Goal: Task Accomplishment & Management: Use online tool/utility

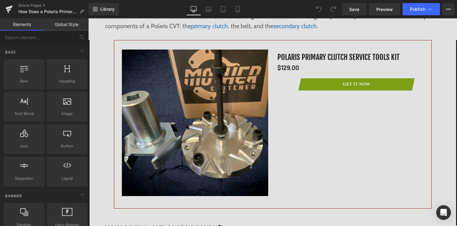
scroll to position [514, 0]
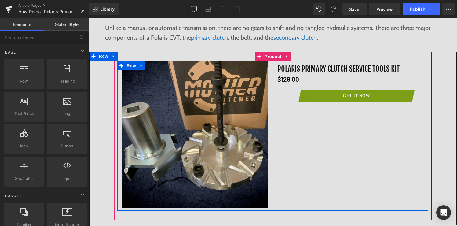
click at [349, 92] on link "(P) Cart Button" at bounding box center [342, 95] width 34 height 7
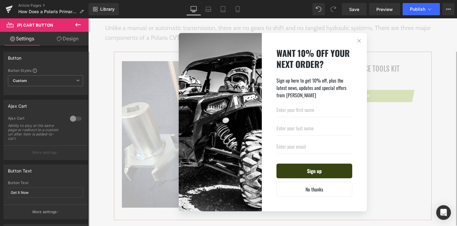
click at [359, 40] on button "button" at bounding box center [359, 41] width 16 height 16
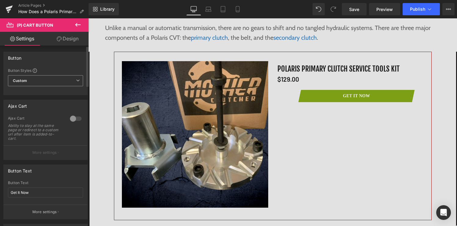
click at [61, 78] on span "Custom Setup Global Style" at bounding box center [45, 80] width 75 height 11
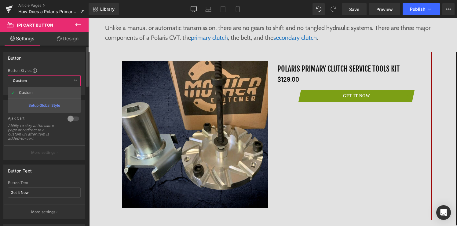
click at [49, 173] on div "Button Text" at bounding box center [44, 170] width 81 height 12
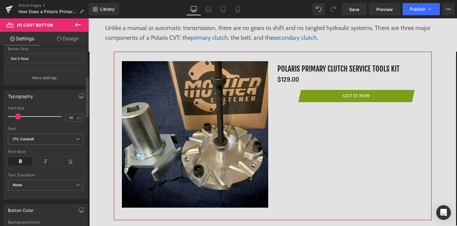
scroll to position [145, 0]
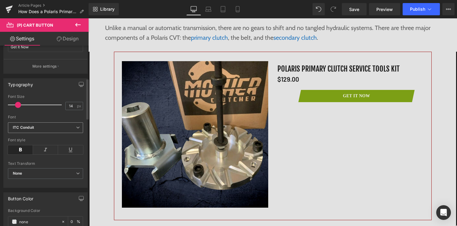
click at [49, 126] on b "ITC Conduit" at bounding box center [44, 127] width 63 height 5
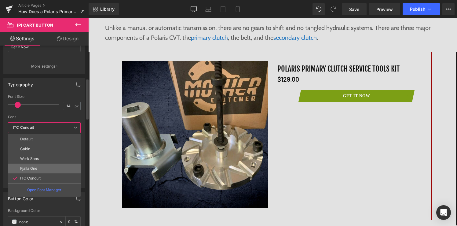
click at [49, 164] on li "Fjalla One" at bounding box center [44, 168] width 73 height 10
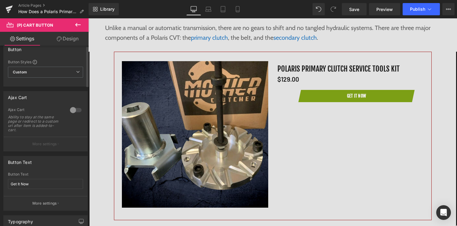
scroll to position [0, 0]
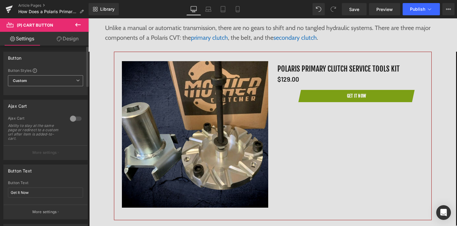
click at [39, 81] on span "Custom Setup Global Style" at bounding box center [45, 80] width 75 height 11
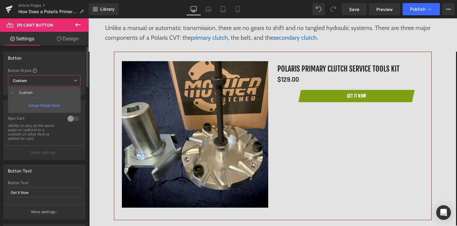
click at [52, 103] on div "Setup Global Style" at bounding box center [44, 105] width 73 height 14
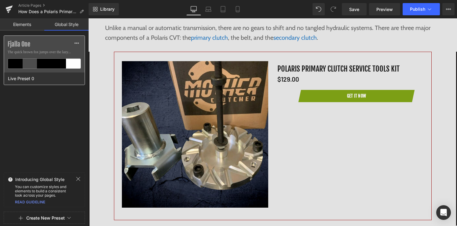
click at [41, 42] on label "Fjalla One" at bounding box center [44, 44] width 73 height 7
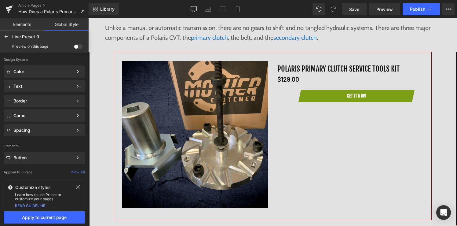
click at [78, 47] on span at bounding box center [78, 46] width 9 height 5
click at [74, 48] on input "checkbox" at bounding box center [74, 48] width 0 height 0
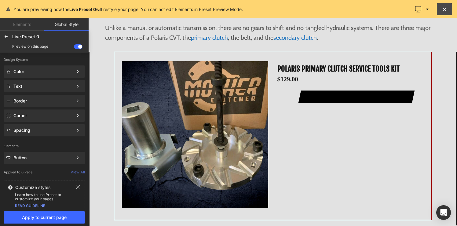
click at [75, 47] on span at bounding box center [78, 46] width 9 height 5
click at [74, 48] on input "checkbox" at bounding box center [74, 48] width 0 height 0
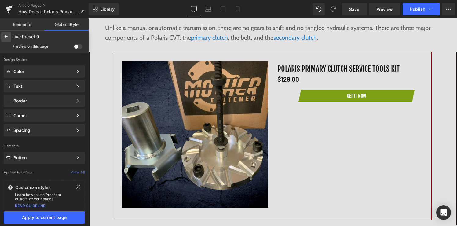
click at [7, 38] on icon at bounding box center [6, 36] width 5 height 5
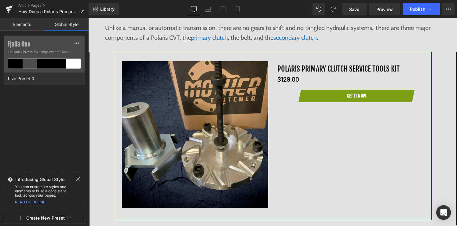
click at [47, 127] on div "Fjalla One The quick brown fox jumps over the lazy... Live Preset 0" at bounding box center [44, 102] width 88 height 134
click at [76, 44] on icon at bounding box center [76, 43] width 5 height 5
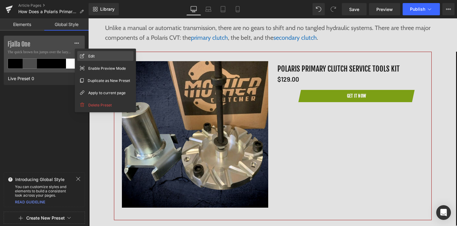
click at [93, 55] on span "Edit" at bounding box center [91, 56] width 6 height 6
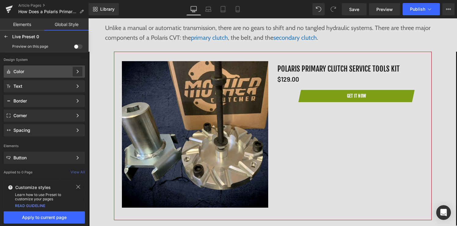
click at [79, 71] on icon at bounding box center [77, 71] width 4 height 4
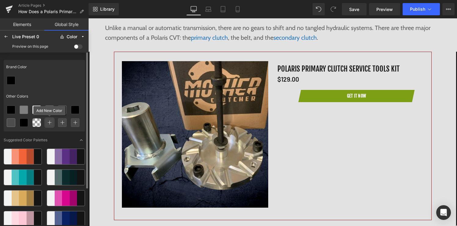
click at [50, 121] on icon at bounding box center [49, 122] width 4 height 4
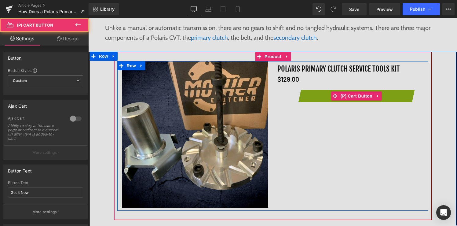
click at [310, 95] on button "Get It Now" at bounding box center [356, 96] width 110 height 12
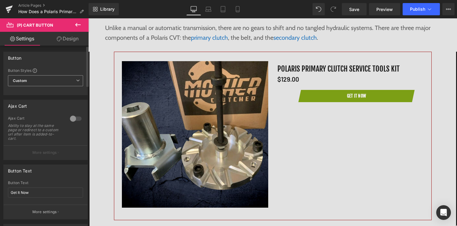
click at [69, 78] on span "Custom Setup Global Style" at bounding box center [45, 80] width 75 height 11
click at [66, 59] on div "Button" at bounding box center [46, 58] width 84 height 12
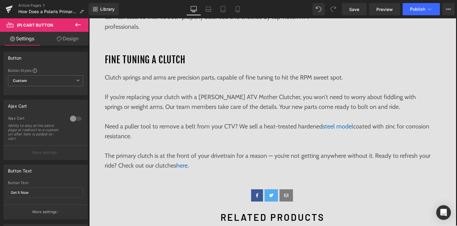
scroll to position [1171, 0]
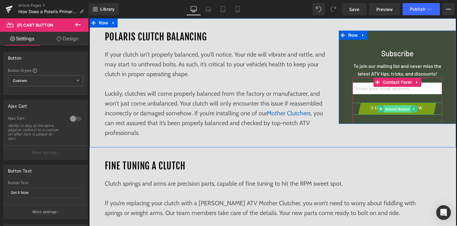
click at [388, 110] on span "Submit Button" at bounding box center [397, 108] width 27 height 7
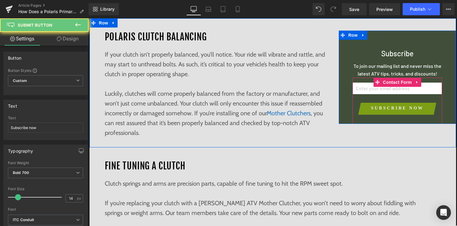
click at [366, 110] on button "Subscribe now" at bounding box center [397, 109] width 72 height 12
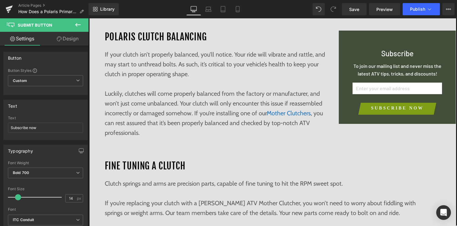
click at [428, 89] on input "email" at bounding box center [396, 88] width 89 height 12
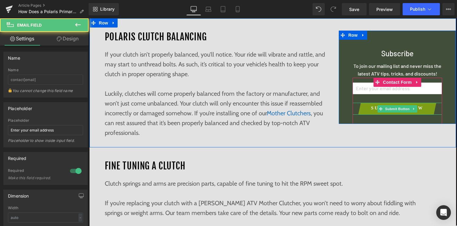
click at [433, 112] on button "Subscribe now" at bounding box center [397, 109] width 72 height 12
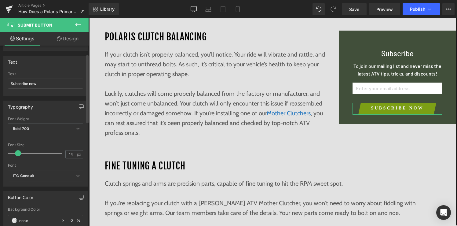
scroll to position [94, 0]
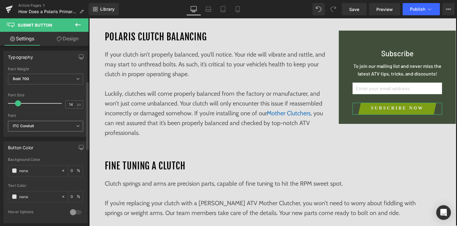
click at [47, 124] on b "ITC Conduit" at bounding box center [44, 125] width 63 height 5
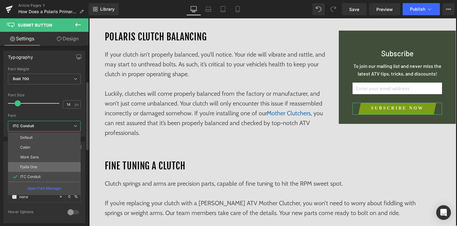
click at [46, 163] on li "Fjalla One" at bounding box center [44, 167] width 73 height 10
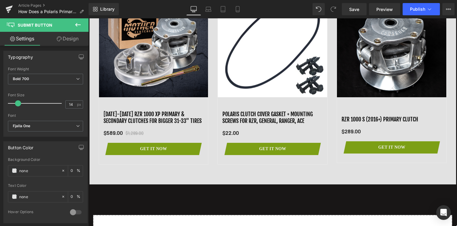
scroll to position [1538, 0]
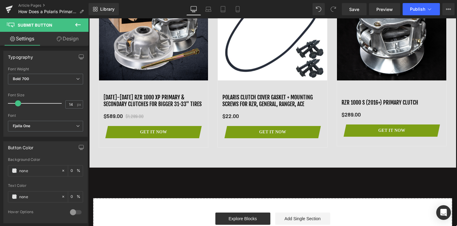
click at [189, 131] on button "Get It Now" at bounding box center [153, 132] width 90 height 12
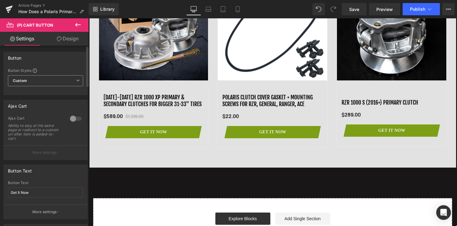
click at [76, 81] on icon at bounding box center [78, 80] width 4 height 4
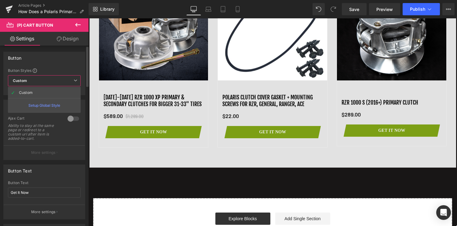
click at [61, 105] on div "Setup Global Style" at bounding box center [44, 105] width 73 height 14
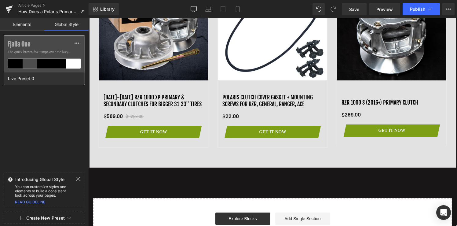
click at [49, 59] on div at bounding box center [44, 64] width 15 height 10
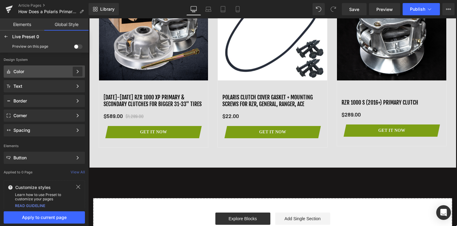
click at [76, 70] on icon at bounding box center [77, 71] width 4 height 4
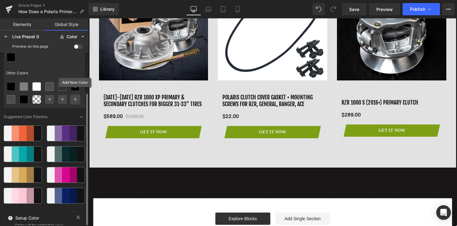
scroll to position [46, 0]
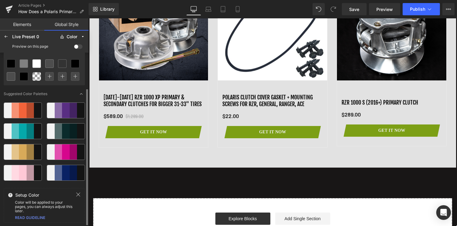
click at [49, 77] on icon at bounding box center [49, 76] width 4 height 4
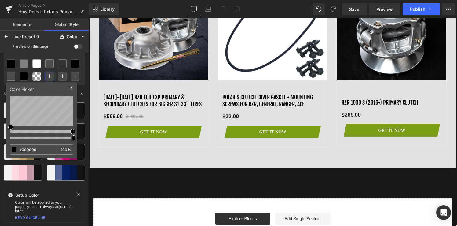
drag, startPoint x: 43, startPoint y: 150, endPoint x: -1, endPoint y: 145, distance: 44.2
click at [0, 145] on html "Submit Button You are previewing how the Live Preset 0 will restyle your page. …" at bounding box center [228, 113] width 457 height 226
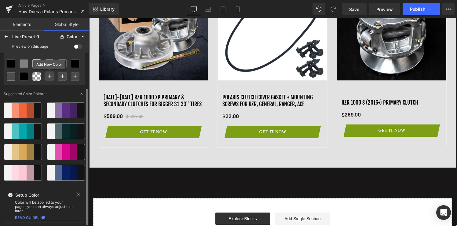
click at [49, 75] on icon at bounding box center [49, 76] width 4 height 4
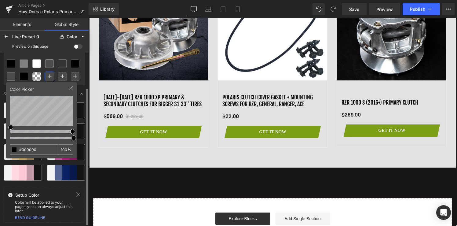
drag, startPoint x: 38, startPoint y: 150, endPoint x: 12, endPoint y: 147, distance: 25.8
click at [12, 147] on div "#000000 100 %" at bounding box center [41, 149] width 63 height 10
type input "#7C9F15"
click at [82, 99] on div "Suggested Color Palettes" at bounding box center [44, 137] width 81 height 95
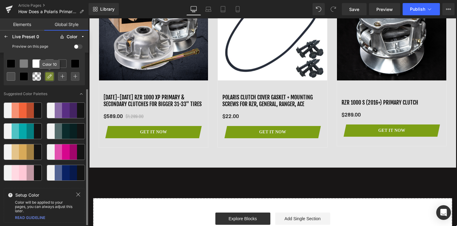
click at [52, 78] on div at bounding box center [49, 76] width 8 height 8
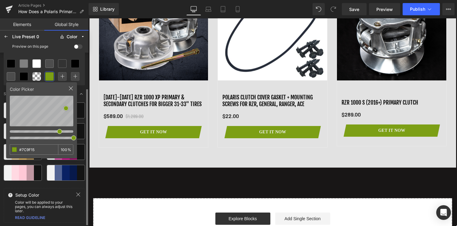
click at [54, 53] on div "Other Colors" at bounding box center [44, 50] width 81 height 14
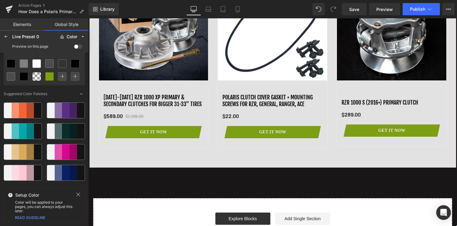
click at [78, 46] on span at bounding box center [78, 46] width 9 height 5
click at [74, 48] on input "checkbox" at bounding box center [74, 48] width 0 height 0
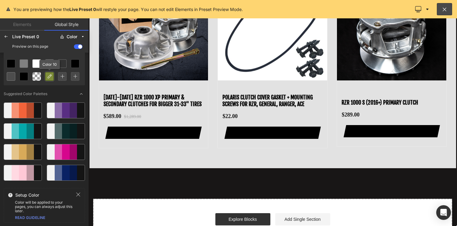
click at [49, 78] on icon at bounding box center [49, 76] width 5 height 5
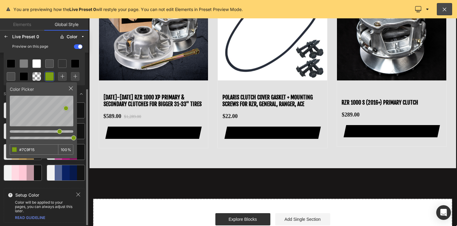
type input "#4E6019"
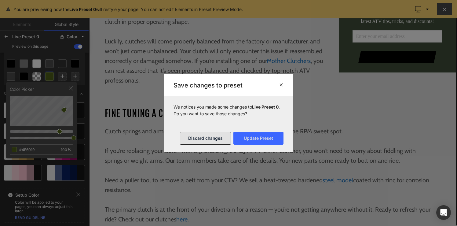
scroll to position [1185, 0]
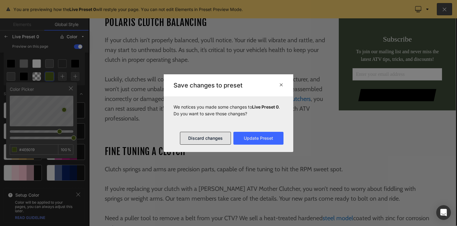
drag, startPoint x: 206, startPoint y: 137, endPoint x: 117, endPoint y: 118, distance: 90.4
click at [206, 137] on button "Discard changes" at bounding box center [205, 138] width 51 height 13
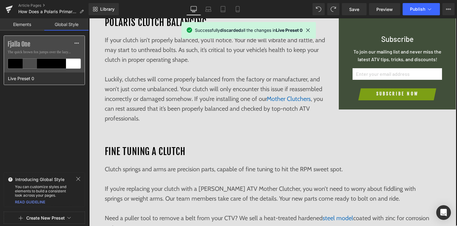
click at [63, 63] on div at bounding box center [59, 64] width 15 height 10
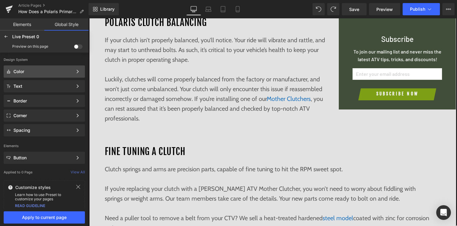
click at [72, 67] on div "Color Color Style Define a color palette and apply it to your pages 1 of 3 Next" at bounding box center [44, 71] width 81 height 12
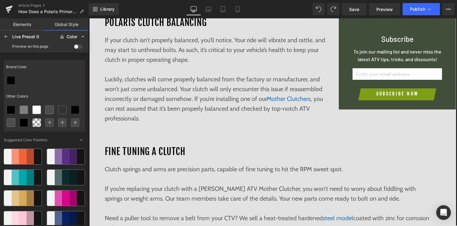
click at [81, 46] on span at bounding box center [78, 46] width 9 height 5
click at [74, 48] on input "checkbox" at bounding box center [74, 48] width 0 height 0
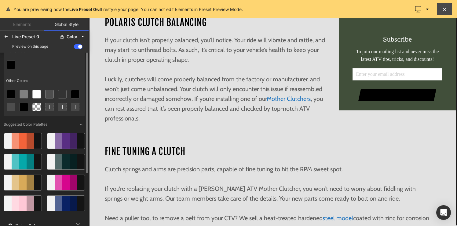
scroll to position [16, 0]
click at [13, 66] on icon at bounding box center [11, 64] width 5 height 5
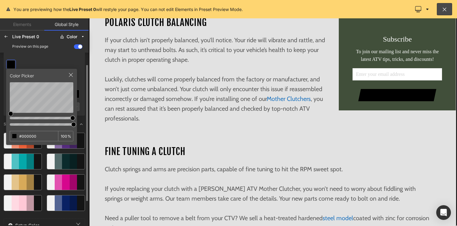
drag, startPoint x: 41, startPoint y: 135, endPoint x: 6, endPoint y: 135, distance: 34.8
click at [6, 135] on div "Color Picker #000000 100 %" at bounding box center [41, 107] width 71 height 76
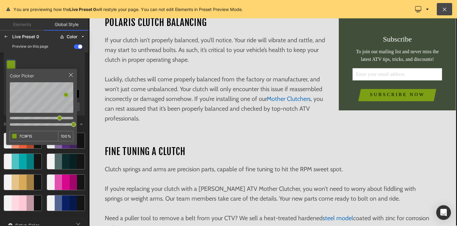
type input "#7C9F15"
click at [47, 59] on div at bounding box center [44, 64] width 81 height 13
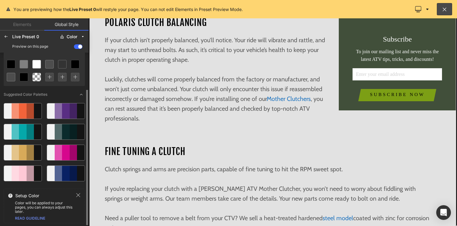
scroll to position [46, 0]
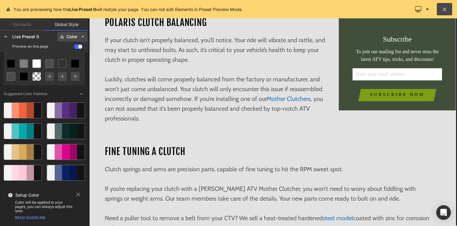
click at [75, 38] on div "Color" at bounding box center [72, 36] width 11 height 5
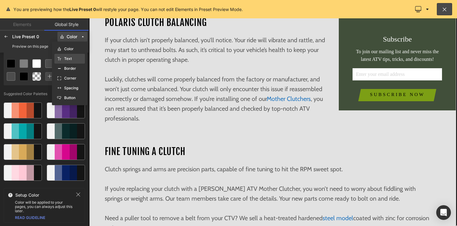
click at [71, 58] on label "Text" at bounding box center [68, 58] width 8 height 4
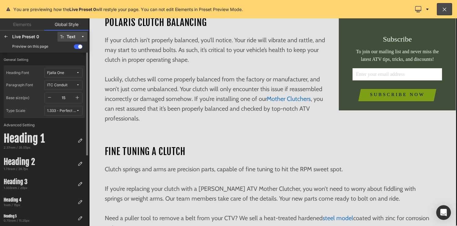
click at [64, 85] on div "ITC Conduit" at bounding box center [57, 85] width 20 height 5
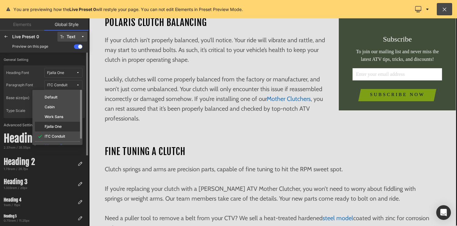
click at [63, 123] on div "Fjalla One" at bounding box center [57, 126] width 45 height 10
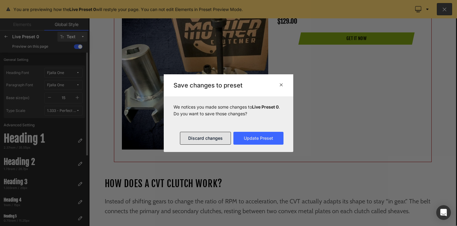
scroll to position [515, 0]
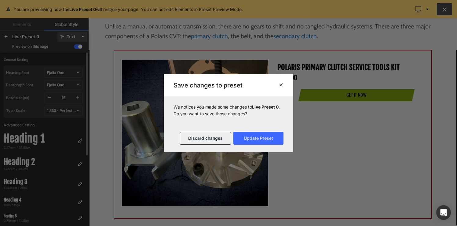
click at [281, 83] on icon at bounding box center [281, 84] width 5 height 5
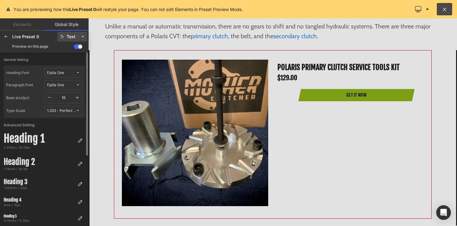
click at [60, 63] on label "General Setting" at bounding box center [44, 61] width 81 height 8
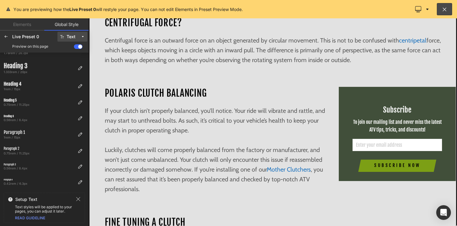
scroll to position [1073, 0]
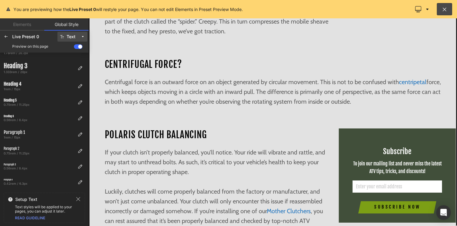
click at [361, 154] on div at bounding box center [272, 121] width 368 height 207
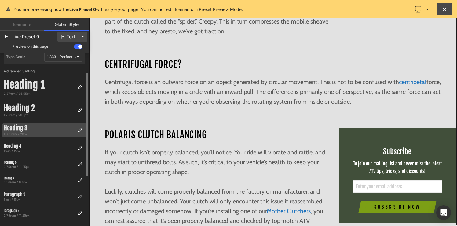
scroll to position [0, 0]
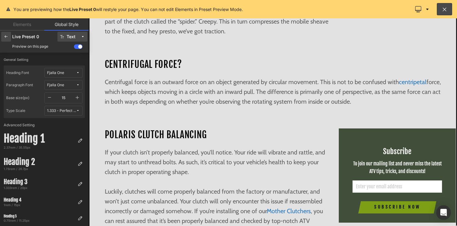
click at [6, 36] on icon at bounding box center [6, 36] width 5 height 5
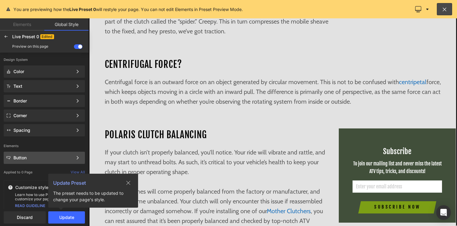
click at [70, 160] on div "Button Color Style Define a color palette and apply it to your pages 1 of 3 Next" at bounding box center [44, 157] width 81 height 12
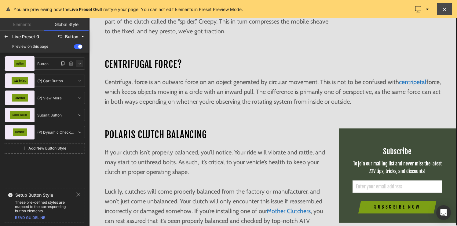
click at [80, 63] on icon at bounding box center [79, 63] width 5 height 5
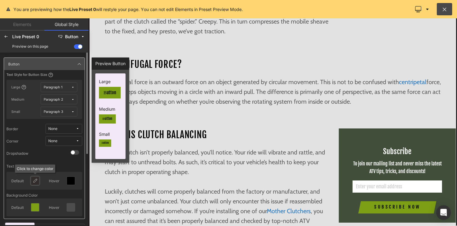
click at [35, 180] on icon at bounding box center [35, 180] width 5 height 5
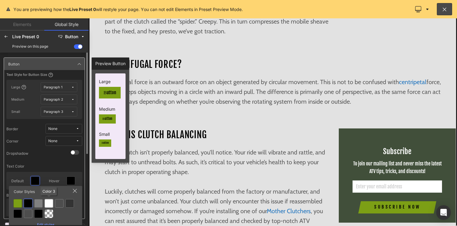
click at [51, 203] on div at bounding box center [49, 203] width 9 height 9
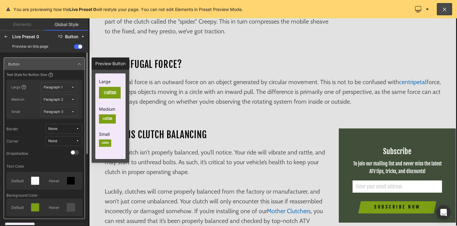
click at [57, 158] on div "Text Style for Button Size Large Paragraph 1 Medium Paragraph 2 Small Paragraph…" at bounding box center [44, 143] width 81 height 146
click at [59, 52] on div "Button Button Button Text Style for Button Size Large Paragraph 1 Medium Paragr…" at bounding box center [44, 178] width 88 height 253
click at [62, 53] on div "Button Button Button Text Style for Button Size Large Paragraph 1 Medium Paragr…" at bounding box center [44, 178] width 88 height 253
click at [78, 55] on div "Button Button Button Text Style for Button Size Large Paragraph 1 Medium Paragr…" at bounding box center [44, 178] width 88 height 253
click at [81, 63] on icon at bounding box center [79, 63] width 5 height 5
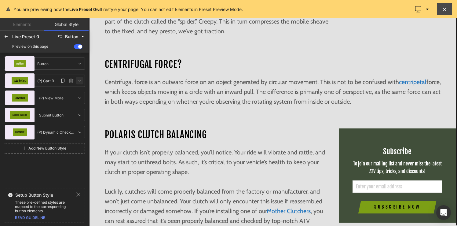
click at [80, 81] on icon at bounding box center [79, 80] width 5 height 5
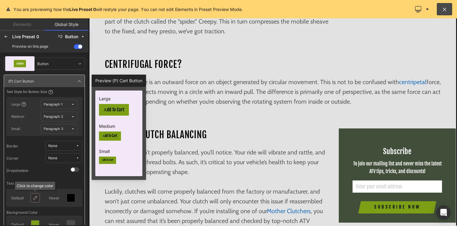
click at [34, 198] on icon at bounding box center [35, 197] width 5 height 5
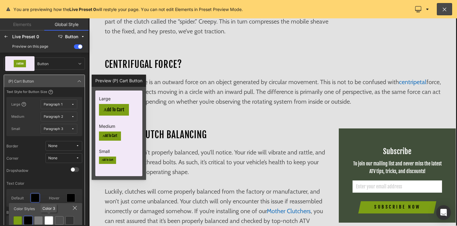
click at [49, 218] on div at bounding box center [49, 220] width 9 height 9
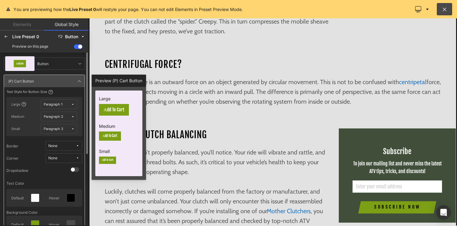
click at [76, 70] on div "Button Button Button Add To Cart (P) Cart Button (P) Cart Button Text Style for…" at bounding box center [44, 178] width 88 height 253
click at [79, 80] on icon at bounding box center [79, 80] width 5 height 5
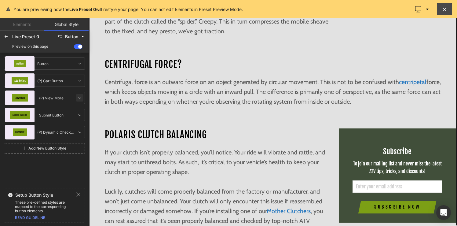
click at [81, 98] on icon at bounding box center [79, 97] width 5 height 5
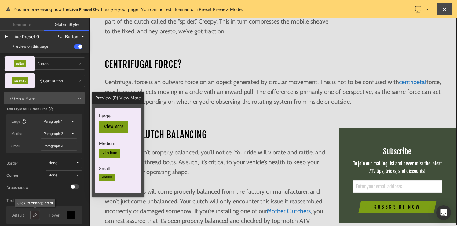
click at [37, 212] on icon at bounding box center [35, 214] width 5 height 5
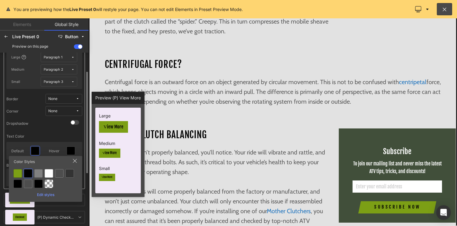
scroll to position [68, 0]
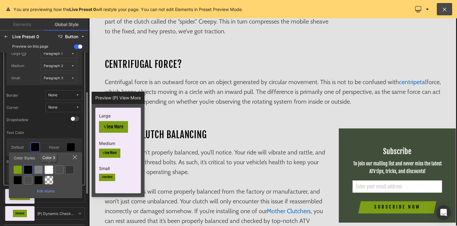
click at [51, 169] on div at bounding box center [49, 169] width 9 height 9
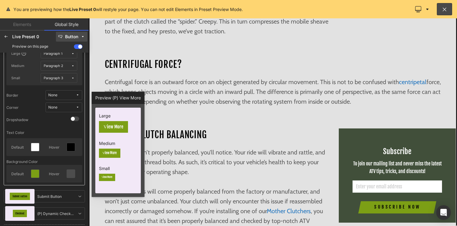
click at [84, 37] on icon at bounding box center [83, 36] width 4 height 4
click at [46, 38] on div "Live Preset 0" at bounding box center [33, 36] width 42 height 5
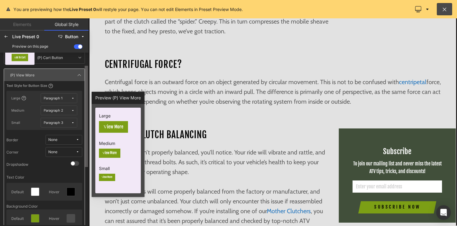
scroll to position [23, 0]
click at [78, 76] on icon at bounding box center [79, 75] width 5 height 5
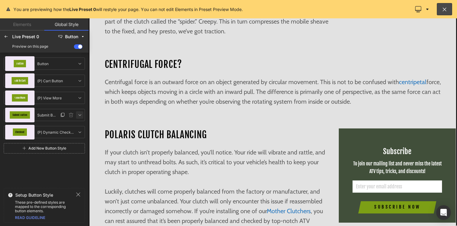
click at [80, 116] on icon at bounding box center [79, 114] width 5 height 5
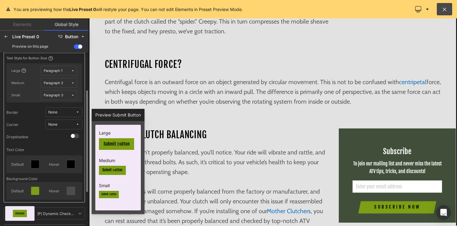
scroll to position [78, 0]
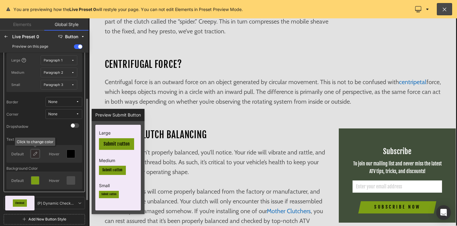
click at [35, 154] on icon at bounding box center [35, 153] width 5 height 5
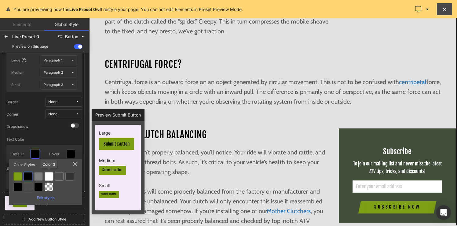
click at [48, 175] on div at bounding box center [49, 176] width 9 height 9
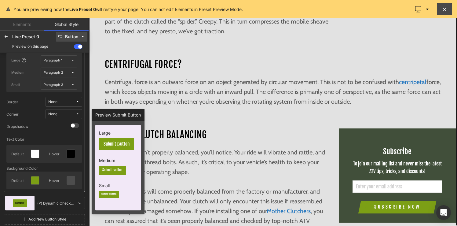
click at [81, 37] on icon at bounding box center [83, 36] width 4 height 4
click at [36, 51] on div "Preview on this page" at bounding box center [44, 47] width 86 height 10
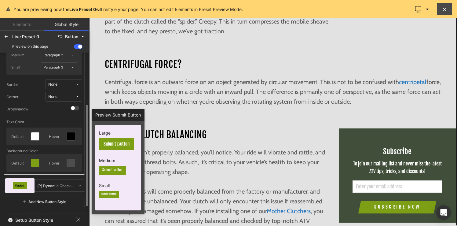
scroll to position [98, 0]
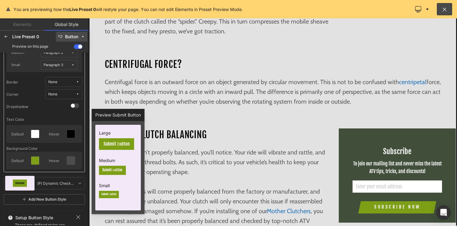
click at [81, 37] on icon at bounding box center [83, 36] width 4 height 4
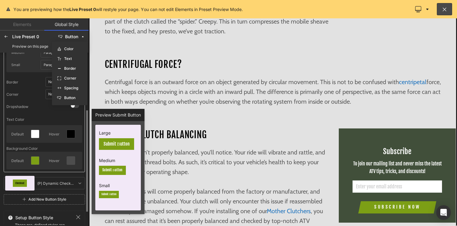
click at [48, 175] on div "Button Button Button Add To Cart (P) Cart Button (P) Cart Button View More (P) …" at bounding box center [44, 81] width 88 height 253
click at [37, 193] on div "Button Button Button Add To Cart (P) Cart Button (P) Cart Button View More (P) …" at bounding box center [44, 81] width 88 height 253
click at [40, 189] on div "Button Button Button Add To Cart (P) Cart Button (P) Cart Button View More (P) …" at bounding box center [44, 81] width 88 height 253
click at [41, 175] on div "Button Button Button Add To Cart (P) Cart Button (P) Cart Button View More (P) …" at bounding box center [44, 81] width 88 height 253
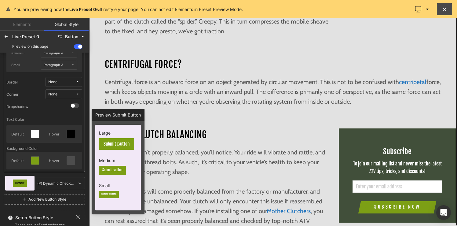
click at [54, 41] on div "Live Preset 0 Button" at bounding box center [44, 37] width 86 height 10
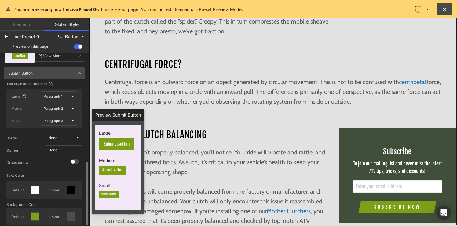
scroll to position [0, 0]
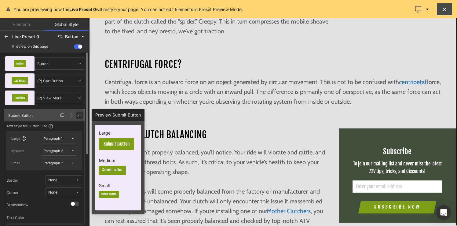
click at [79, 115] on icon at bounding box center [79, 115] width 5 height 5
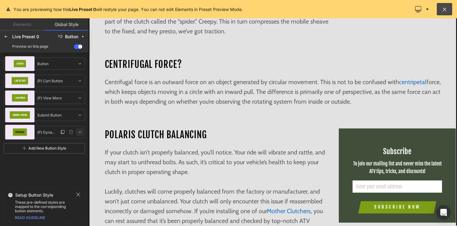
click at [81, 131] on icon at bounding box center [79, 131] width 5 height 5
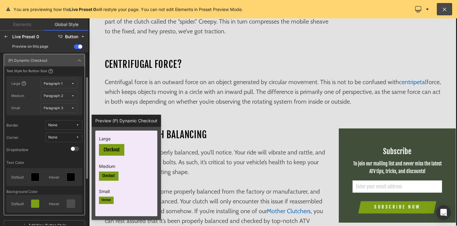
scroll to position [74, 0]
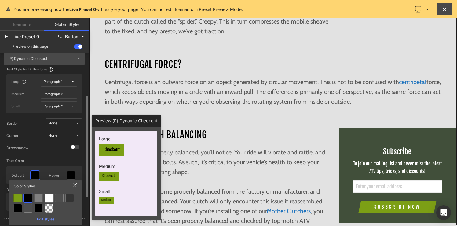
click at [51, 194] on div at bounding box center [49, 197] width 9 height 9
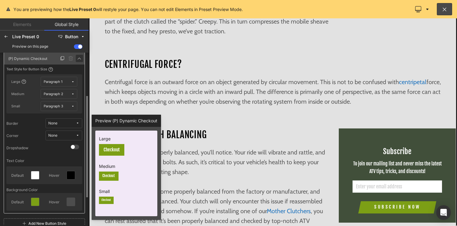
click at [79, 58] on icon at bounding box center [79, 58] width 5 height 5
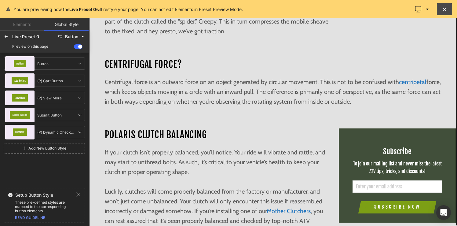
click at [56, 166] on div "Button Button Button Add To Cart (P) Cart Button (P) Cart Button View More (P) …" at bounding box center [44, 118] width 88 height 133
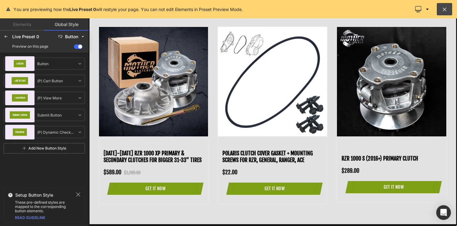
scroll to position [1482, 0]
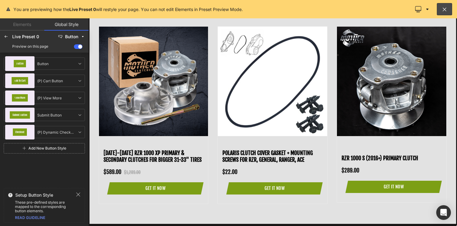
click at [122, 170] on div at bounding box center [272, 121] width 368 height 207
click at [138, 127] on div at bounding box center [272, 121] width 368 height 207
click at [7, 38] on icon at bounding box center [6, 36] width 5 height 5
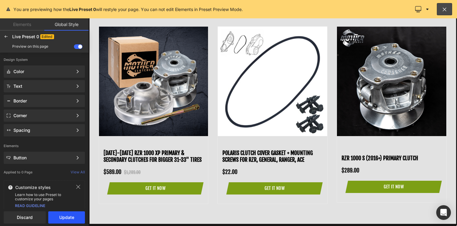
click at [67, 215] on button "Update" at bounding box center [66, 217] width 37 height 12
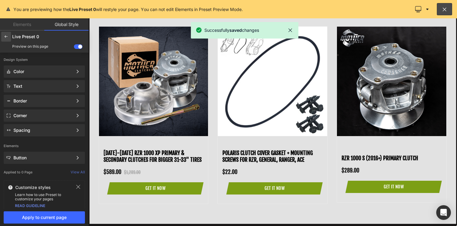
click at [5, 38] on icon at bounding box center [6, 36] width 5 height 5
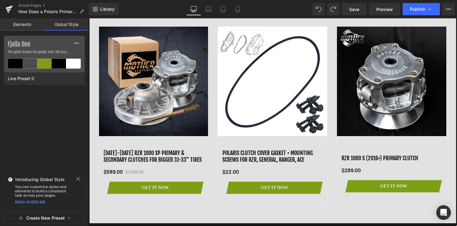
click at [23, 27] on link "Elements" at bounding box center [22, 24] width 44 height 12
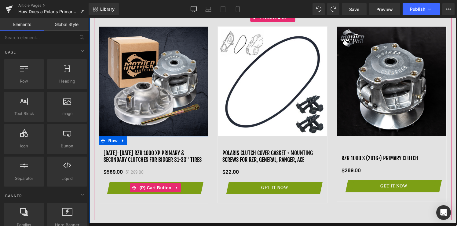
click at [188, 189] on button "Get It Now" at bounding box center [155, 187] width 90 height 12
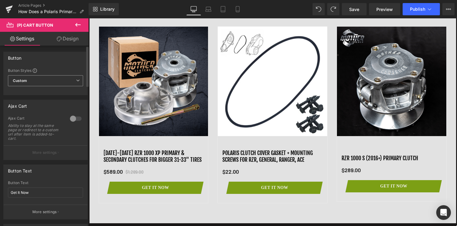
click at [53, 75] on div "Button Styles Custom Custom Setup Global Style Custom Setup Global Style Button…" at bounding box center [46, 81] width 84 height 27
click at [52, 79] on span "Custom Setup Global Style" at bounding box center [45, 80] width 75 height 11
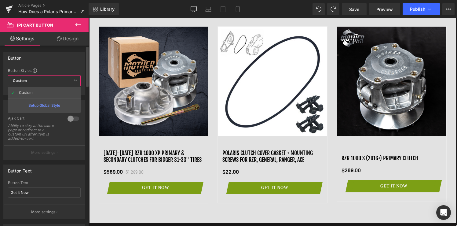
click at [50, 64] on div "Button Button Styles Custom Custom Setup Global Style Custom Setup Global Style…" at bounding box center [44, 73] width 82 height 43
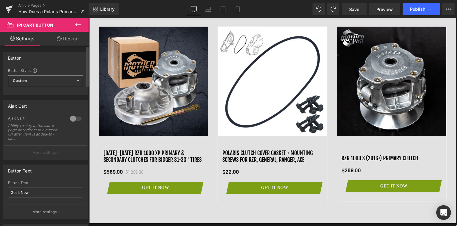
click at [68, 79] on span "Custom Setup Global Style" at bounding box center [45, 80] width 75 height 11
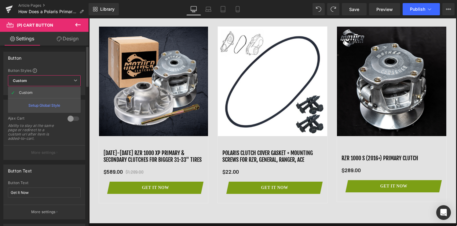
click at [60, 106] on div "Setup Global Style" at bounding box center [44, 105] width 73 height 14
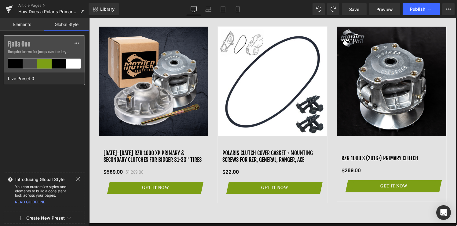
click at [51, 44] on label "Fjalla One" at bounding box center [44, 44] width 73 height 7
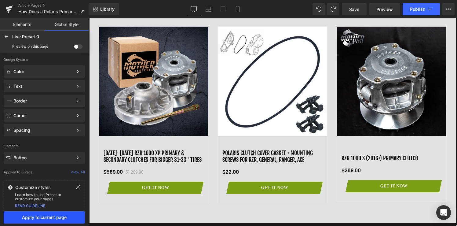
click at [58, 218] on span "Apply to current page" at bounding box center [44, 217] width 74 height 5
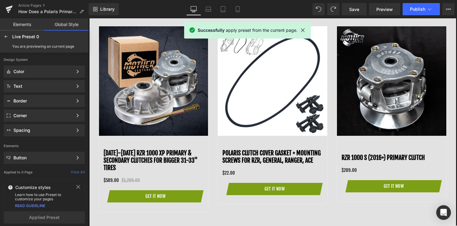
scroll to position [1288, 0]
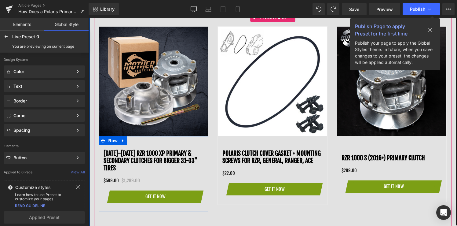
click at [165, 150] on link "[DATE]-[DATE] RZR 1000 XP Primary & Secondary Clutches for bigger 31-33" tires" at bounding box center [153, 161] width 100 height 22
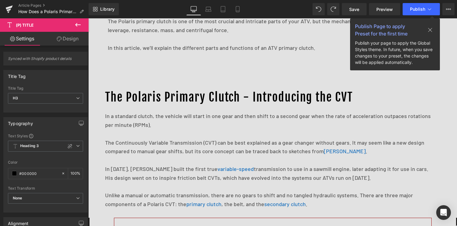
scroll to position [339, 0]
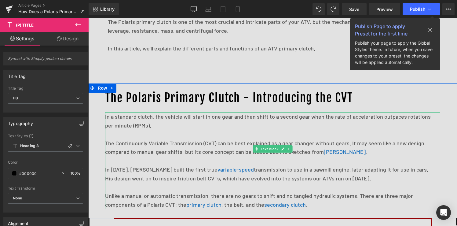
click at [146, 130] on p at bounding box center [268, 134] width 326 height 9
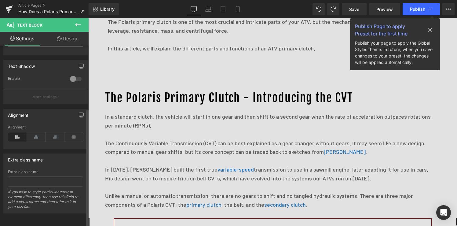
scroll to position [0, 0]
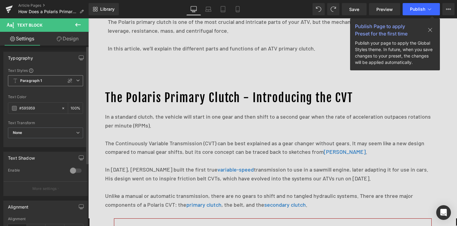
click at [76, 80] on icon at bounding box center [78, 80] width 4 height 4
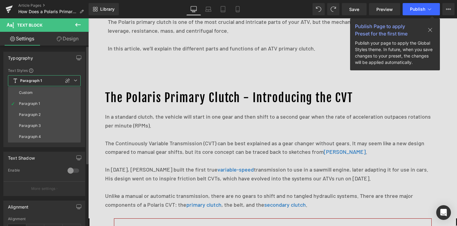
click at [76, 80] on icon at bounding box center [76, 80] width 4 height 4
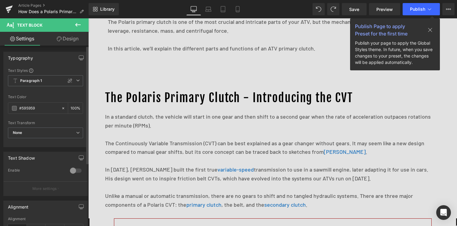
click at [59, 60] on div "Typography" at bounding box center [46, 58] width 84 height 12
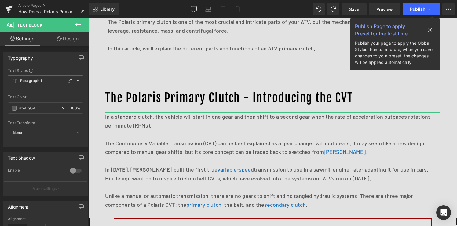
click at [26, 39] on link "Settings" at bounding box center [22, 39] width 44 height 14
click at [14, 39] on link "Settings" at bounding box center [22, 39] width 44 height 14
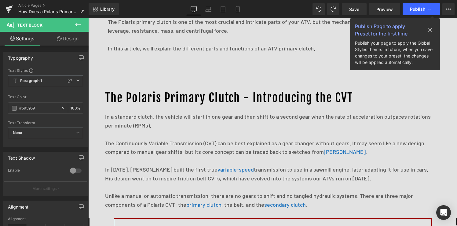
click at [78, 23] on icon at bounding box center [77, 24] width 7 height 7
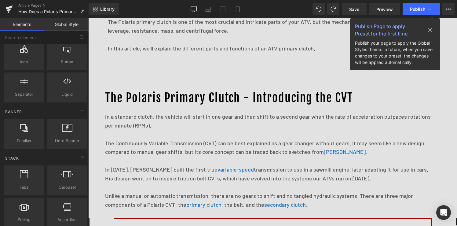
scroll to position [209, 0]
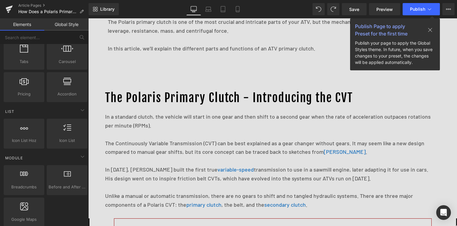
click at [64, 29] on link "Global Style" at bounding box center [66, 24] width 44 height 12
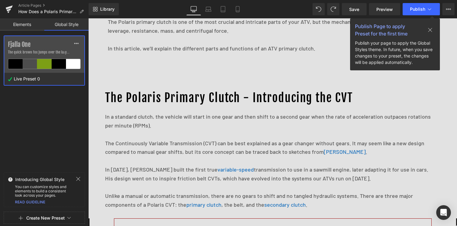
click at [60, 44] on label "Fjalla One" at bounding box center [44, 44] width 73 height 7
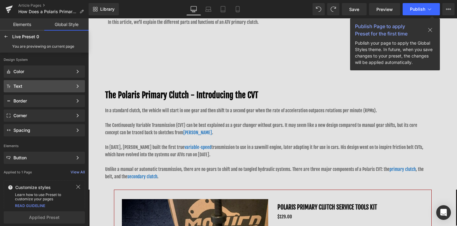
click at [60, 84] on div "Text" at bounding box center [42, 86] width 59 height 5
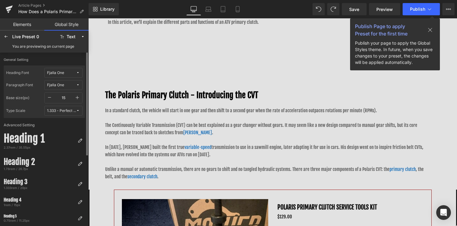
click at [70, 83] on span "Fjalla One" at bounding box center [61, 85] width 29 height 5
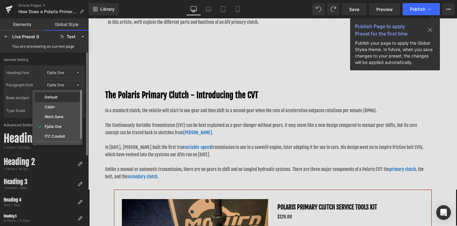
click at [67, 96] on div "Default" at bounding box center [57, 97] width 43 height 5
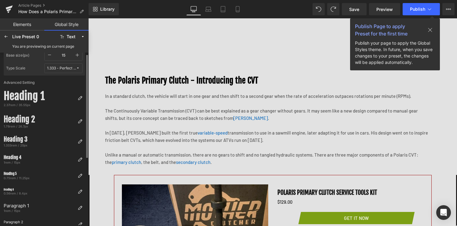
scroll to position [116, 0]
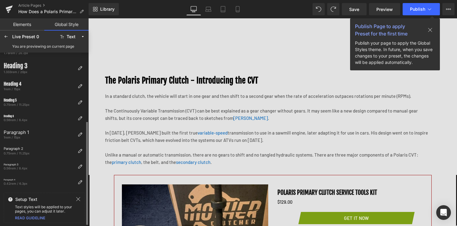
click at [79, 199] on icon at bounding box center [78, 198] width 5 height 5
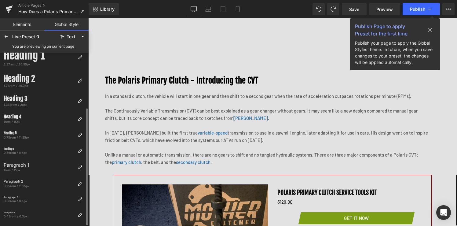
scroll to position [0, 0]
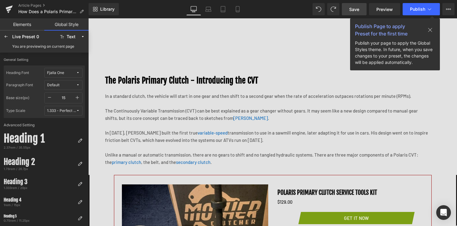
click at [355, 10] on span "Save" at bounding box center [354, 9] width 10 height 6
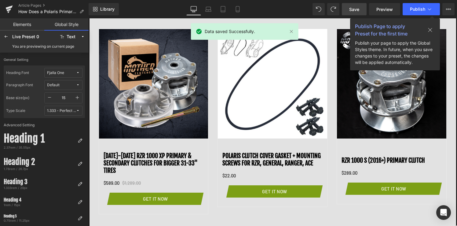
scroll to position [1295, 0]
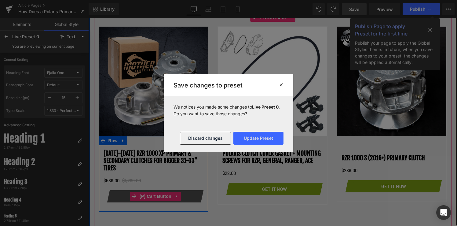
click at [190, 195] on button "Get It Now" at bounding box center [155, 196] width 90 height 12
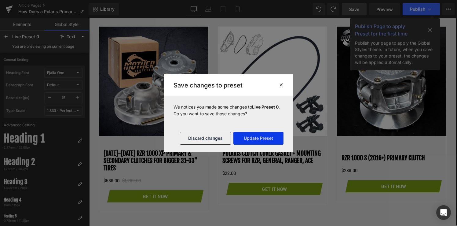
click at [261, 139] on button "Update Preset" at bounding box center [258, 138] width 50 height 13
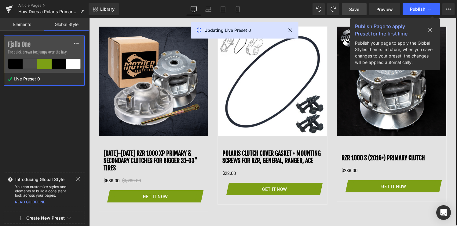
scroll to position [1288, 0]
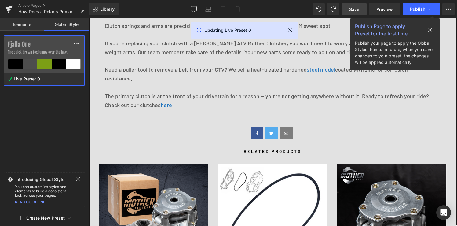
click at [75, 43] on div at bounding box center [44, 113] width 88 height 226
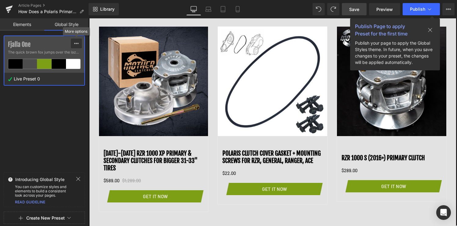
click at [76, 43] on icon at bounding box center [76, 43] width 4 height 1
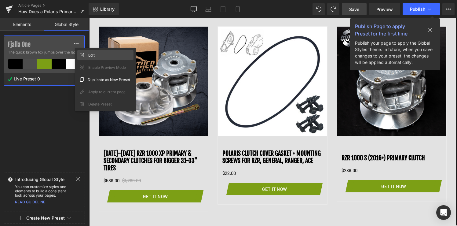
click at [85, 56] on div "Edit" at bounding box center [105, 55] width 56 height 10
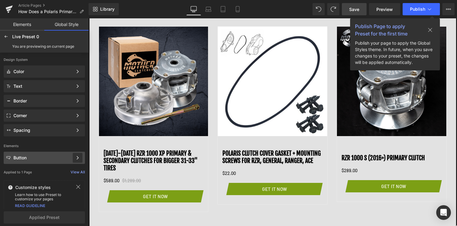
click at [74, 157] on div at bounding box center [78, 158] width 10 height 10
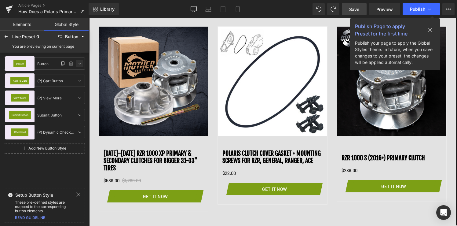
click at [78, 64] on icon at bounding box center [79, 63] width 5 height 5
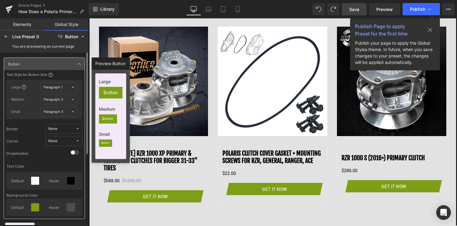
click at [73, 86] on icon at bounding box center [72, 86] width 3 height 3
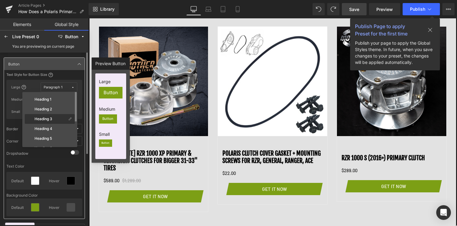
click at [55, 119] on div "Heading 3" at bounding box center [46, 118] width 41 height 5
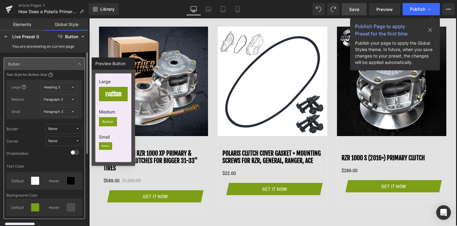
click at [73, 99] on icon at bounding box center [72, 99] width 3 height 3
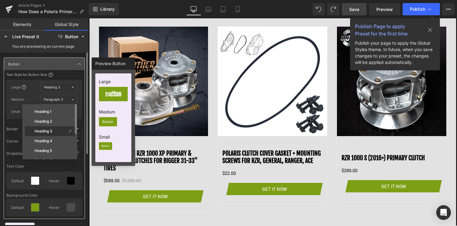
click at [56, 129] on div "Heading 3" at bounding box center [46, 130] width 41 height 5
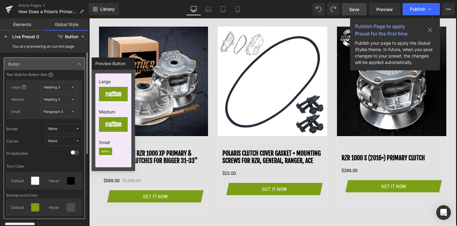
click at [74, 113] on icon at bounding box center [72, 111] width 3 height 3
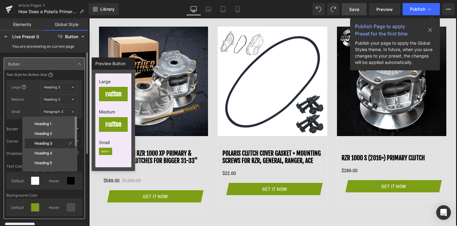
click at [58, 143] on div "Heading 3" at bounding box center [46, 143] width 41 height 5
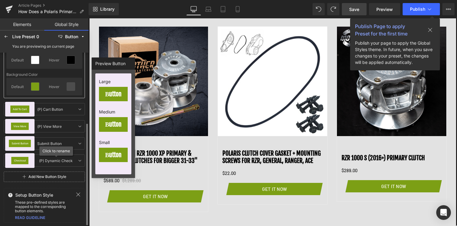
scroll to position [0, 0]
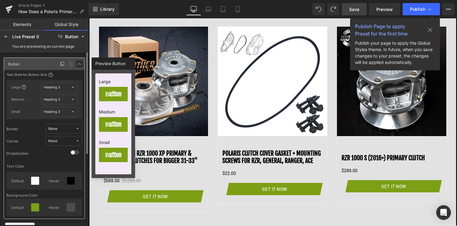
click at [78, 63] on icon at bounding box center [79, 63] width 5 height 5
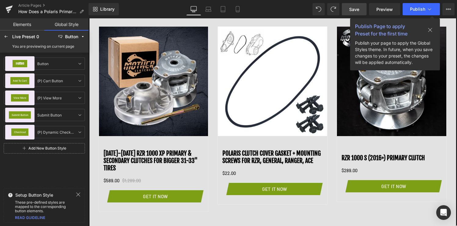
click at [79, 194] on icon at bounding box center [78, 194] width 5 height 5
click at [79, 81] on icon at bounding box center [79, 80] width 5 height 5
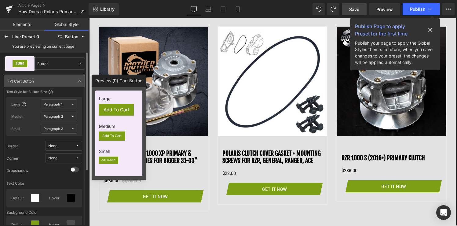
click at [70, 104] on span "Paragraph 1" at bounding box center [57, 104] width 27 height 5
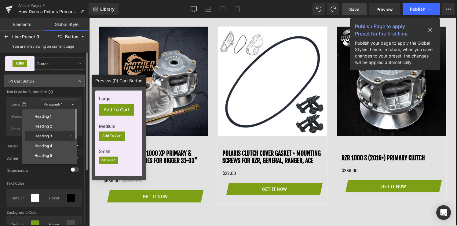
click at [58, 134] on div "Heading 3" at bounding box center [46, 135] width 41 height 5
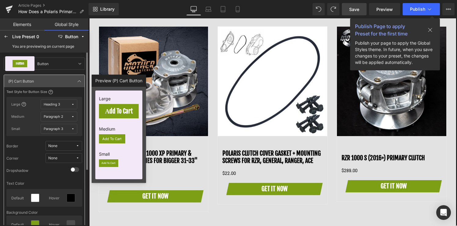
click at [73, 116] on icon at bounding box center [72, 116] width 3 height 3
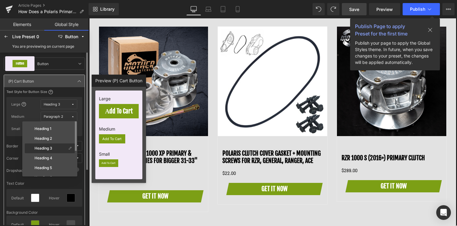
click at [59, 146] on div "Heading 3" at bounding box center [46, 148] width 41 height 5
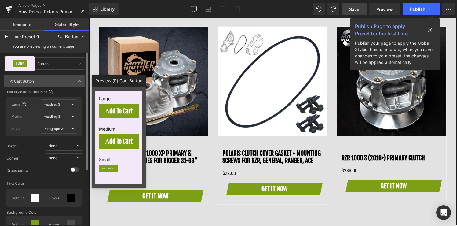
click at [72, 129] on icon at bounding box center [72, 128] width 3 height 3
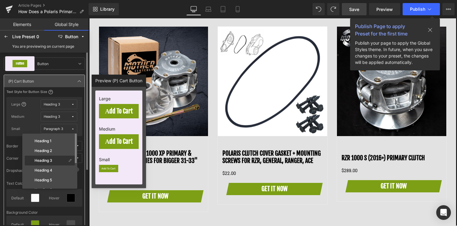
click at [56, 162] on div "Heading 3" at bounding box center [46, 160] width 41 height 5
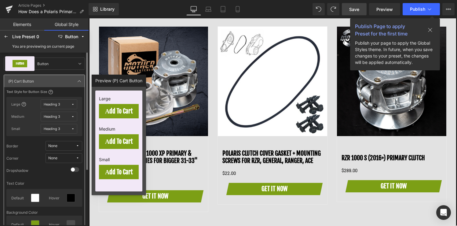
click at [75, 71] on div "Button Button Button Add To Cart (P) Cart Button (P) Cart Button Text Style for…" at bounding box center [44, 178] width 88 height 253
click at [78, 81] on icon at bounding box center [79, 80] width 5 height 5
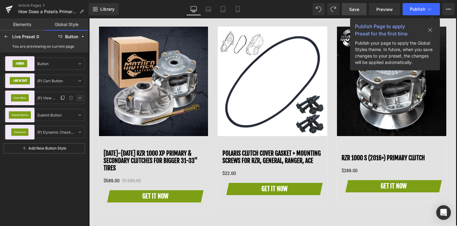
click at [78, 98] on icon at bounding box center [79, 97] width 5 height 5
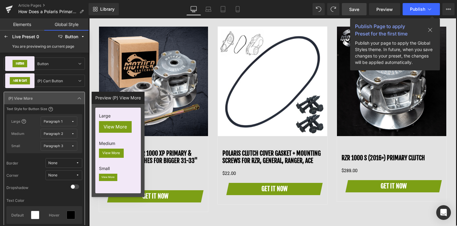
click at [63, 123] on button "Paragraph 1" at bounding box center [59, 121] width 37 height 10
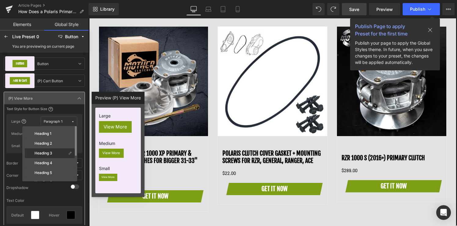
click at [54, 151] on div "Heading 3" at bounding box center [46, 152] width 41 height 5
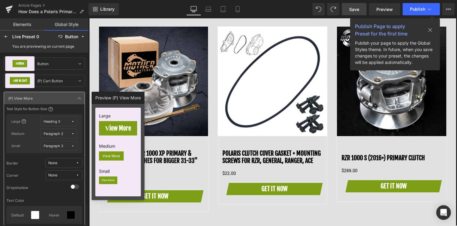
click at [64, 134] on span "Paragraph 2" at bounding box center [57, 133] width 27 height 5
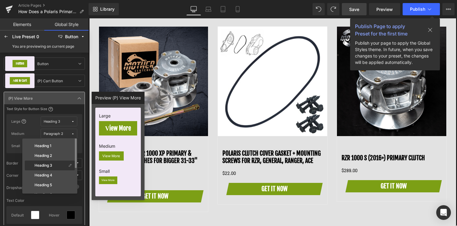
click at [55, 165] on div "Heading 3" at bounding box center [46, 165] width 41 height 5
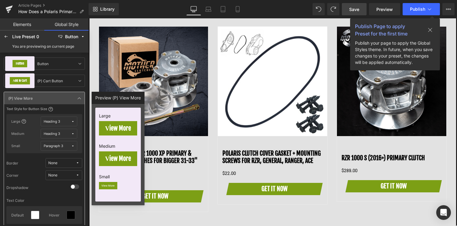
click at [64, 146] on span "Paragraph 3" at bounding box center [57, 145] width 27 height 5
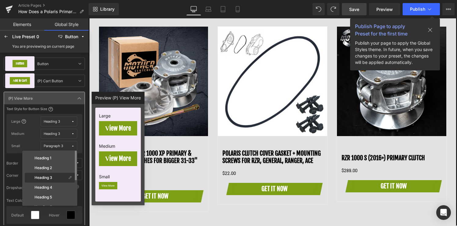
click at [51, 176] on label "Heading 3" at bounding box center [43, 177] width 18 height 4
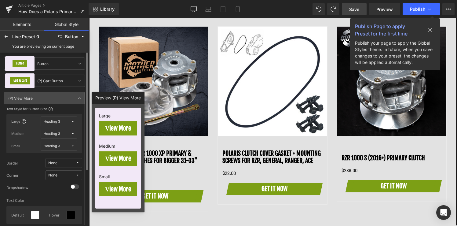
click at [84, 54] on div "Button Button Button Add To Cart (P) Cart Button (P) Cart Button View More (P) …" at bounding box center [44, 178] width 88 height 253
click at [79, 98] on icon at bounding box center [79, 98] width 5 height 5
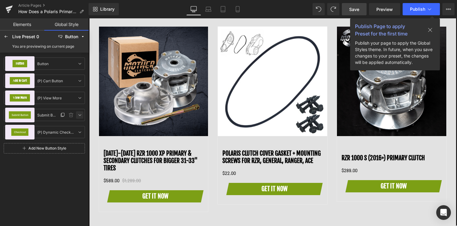
click at [77, 114] on link at bounding box center [79, 114] width 7 height 7
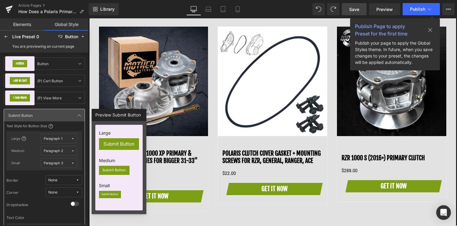
click at [63, 140] on span "Paragraph 1" at bounding box center [57, 138] width 27 height 5
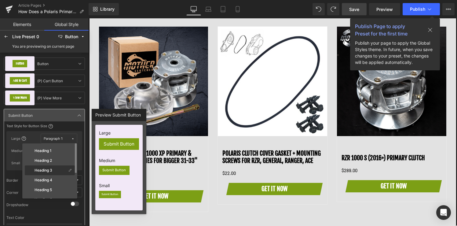
click at [53, 171] on div "Heading 3" at bounding box center [46, 170] width 41 height 5
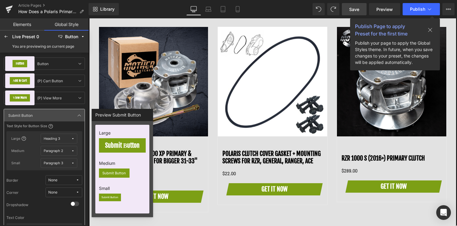
click at [72, 151] on icon at bounding box center [72, 150] width 3 height 3
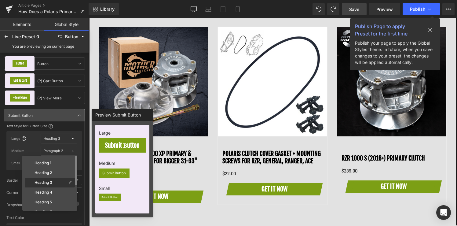
click at [58, 178] on div "Heading 3" at bounding box center [50, 182] width 50 height 10
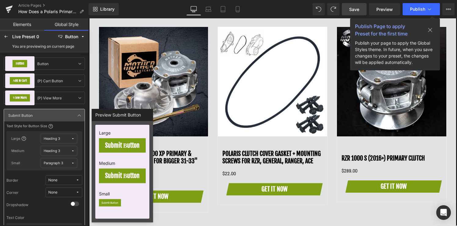
click at [69, 162] on span "Paragraph 3" at bounding box center [57, 163] width 27 height 5
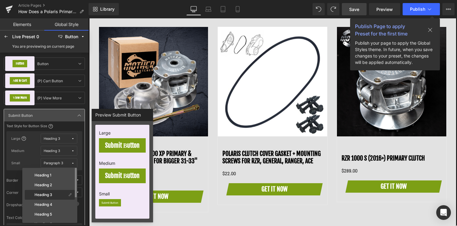
click at [56, 197] on div "Heading 3" at bounding box center [50, 195] width 50 height 10
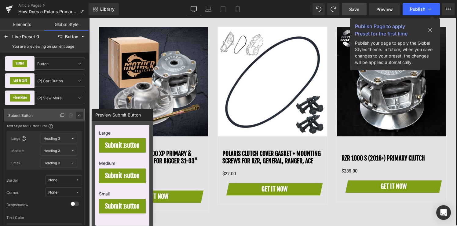
click at [81, 116] on icon at bounding box center [79, 115] width 5 height 5
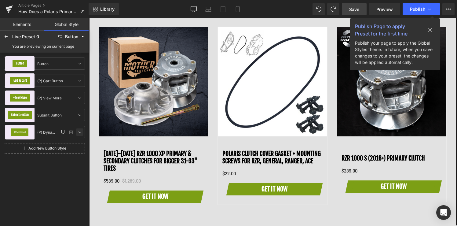
click at [78, 130] on icon at bounding box center [79, 131] width 5 height 5
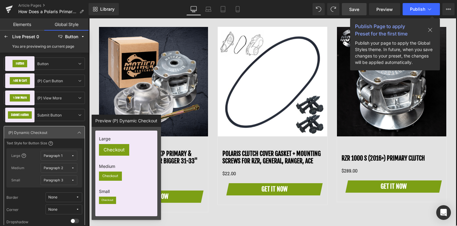
click at [62, 155] on div "Paragraph 1" at bounding box center [53, 155] width 19 height 5
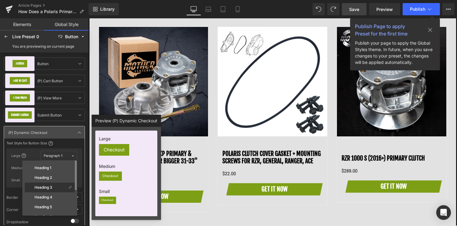
click at [56, 187] on div "Heading 3" at bounding box center [46, 187] width 41 height 5
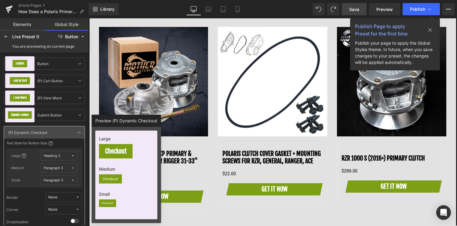
click at [69, 166] on span "Paragraph 2" at bounding box center [57, 167] width 27 height 5
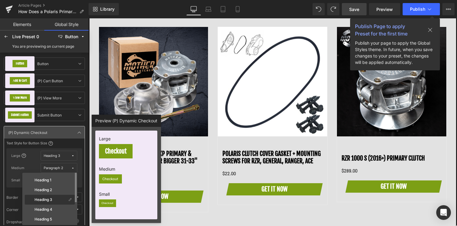
click at [56, 198] on div "Heading 3" at bounding box center [46, 199] width 41 height 5
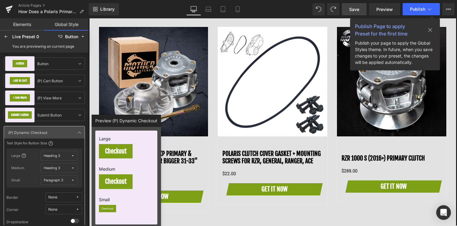
click at [69, 179] on span "Paragraph 3" at bounding box center [57, 180] width 27 height 5
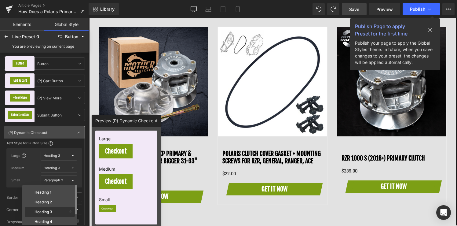
click at [53, 213] on div "Heading 3" at bounding box center [46, 211] width 41 height 5
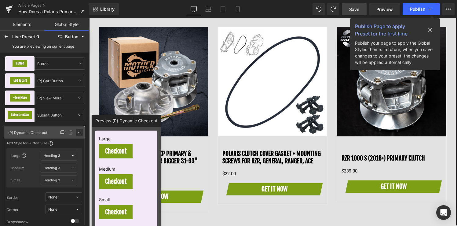
click at [80, 132] on icon at bounding box center [79, 132] width 5 height 5
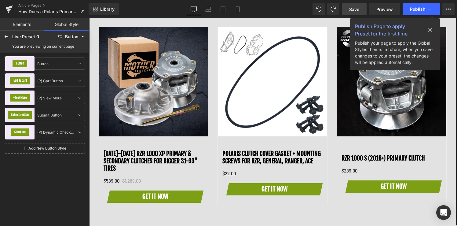
click at [357, 8] on span "Save" at bounding box center [354, 9] width 10 height 6
click at [418, 9] on span "Publish" at bounding box center [417, 9] width 15 height 5
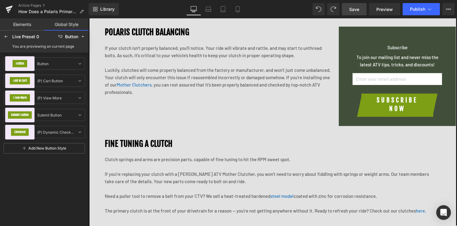
scroll to position [1019, 0]
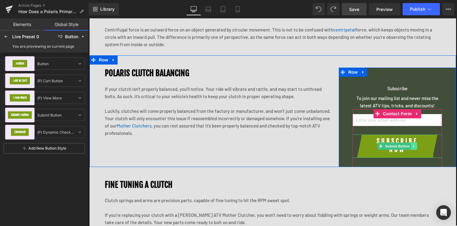
click at [414, 146] on icon at bounding box center [413, 146] width 3 height 4
click at [382, 157] on div at bounding box center [396, 157] width 89 height 2
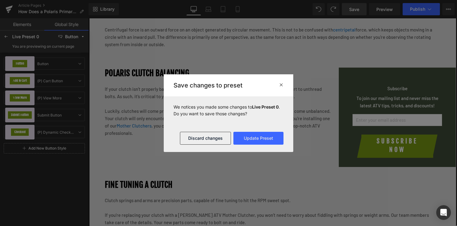
click at [280, 83] on icon at bounding box center [281, 84] width 5 height 5
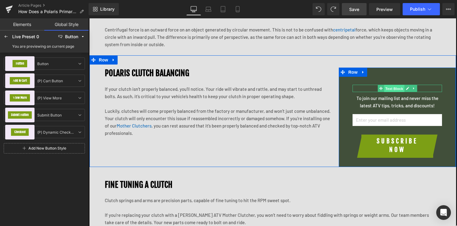
click at [395, 87] on span "Text Block" at bounding box center [394, 88] width 20 height 7
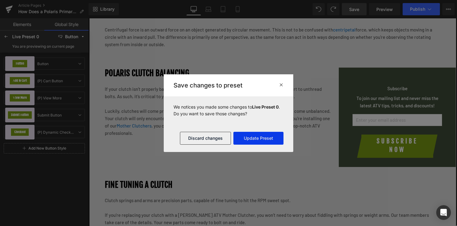
click at [262, 138] on button "Update Preset" at bounding box center [258, 138] width 50 height 13
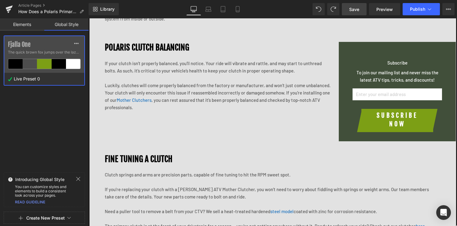
scroll to position [1039, 0]
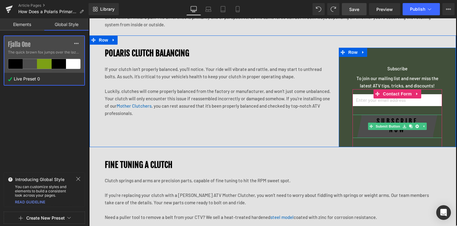
click at [366, 131] on button "Subscribe now" at bounding box center [397, 125] width 72 height 23
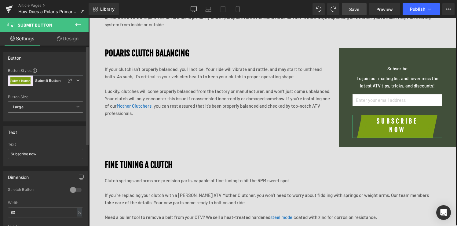
click at [73, 107] on span "Large" at bounding box center [45, 106] width 75 height 11
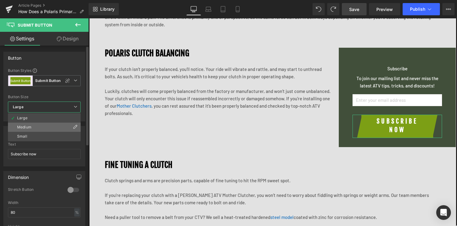
click at [54, 128] on li "Medium" at bounding box center [44, 126] width 73 height 9
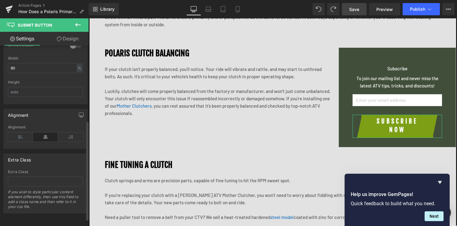
scroll to position [0, 0]
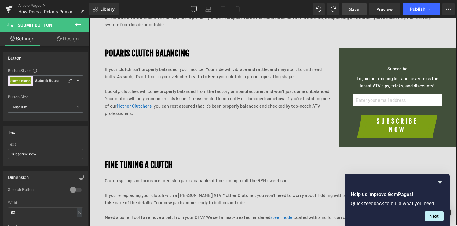
click at [355, 8] on span "Save" at bounding box center [354, 9] width 10 height 6
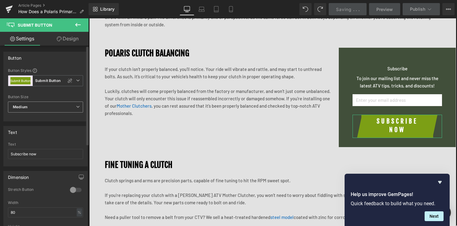
click at [76, 105] on icon at bounding box center [78, 107] width 4 height 4
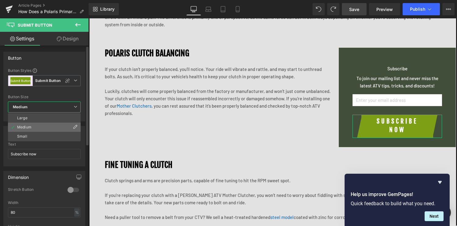
click at [73, 124] on icon at bounding box center [75, 126] width 5 height 5
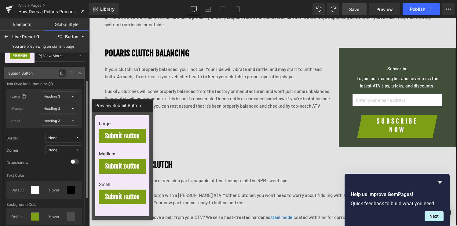
scroll to position [81, 0]
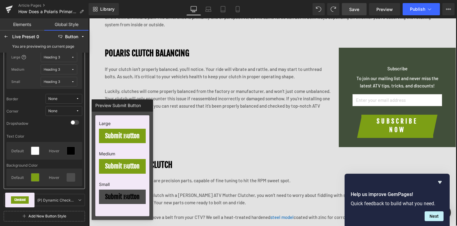
click at [127, 199] on span "Submit Button" at bounding box center [122, 196] width 34 height 6
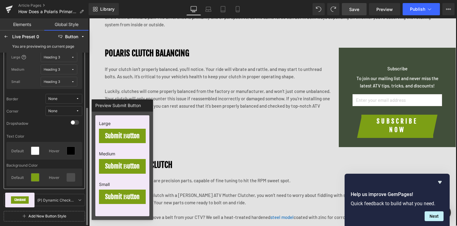
click at [77, 162] on div "Background Color" at bounding box center [44, 165] width 76 height 6
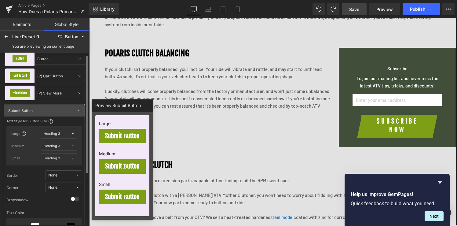
scroll to position [0, 0]
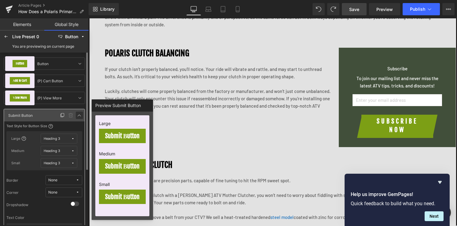
click at [79, 112] on link at bounding box center [79, 114] width 7 height 7
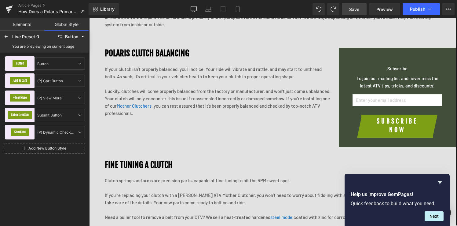
click at [354, 9] on span "Save" at bounding box center [354, 9] width 10 height 6
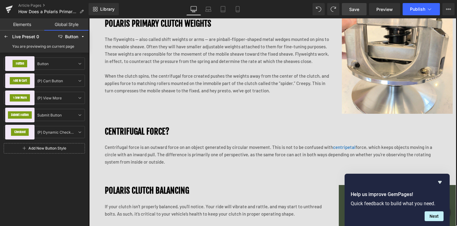
scroll to position [954, 0]
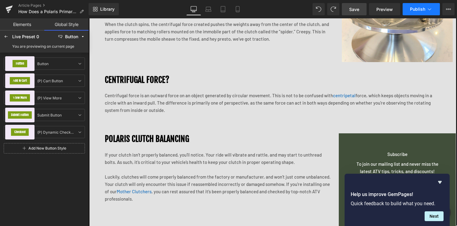
click at [414, 10] on span "Publish" at bounding box center [417, 9] width 15 height 5
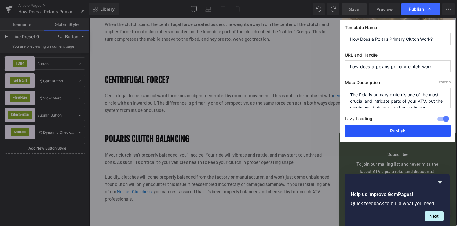
click at [392, 132] on button "Publish" at bounding box center [398, 131] width 106 height 12
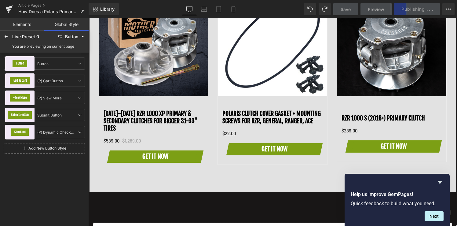
scroll to position [1346, 0]
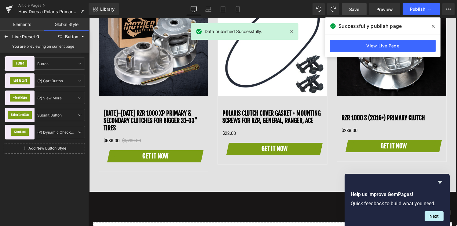
click at [23, 24] on link "Elements" at bounding box center [22, 24] width 44 height 12
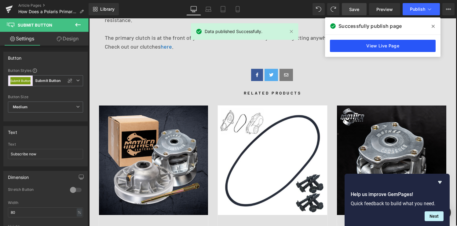
click at [398, 46] on link "View Live Page" at bounding box center [383, 46] width 106 height 12
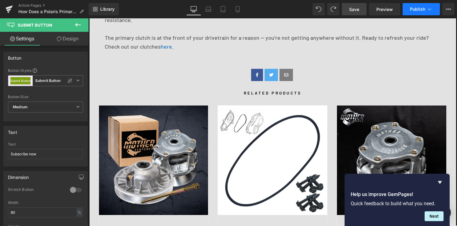
click at [418, 11] on span "Publish" at bounding box center [417, 9] width 15 height 5
click at [76, 25] on icon at bounding box center [77, 25] width 5 height 4
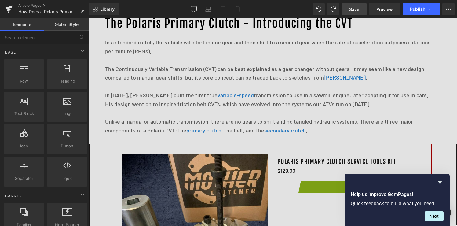
scroll to position [415, 0]
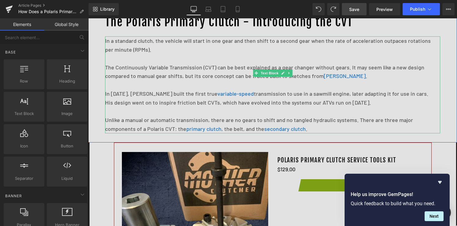
click at [233, 107] on p at bounding box center [268, 111] width 326 height 9
